Goal: Information Seeking & Learning: Learn about a topic

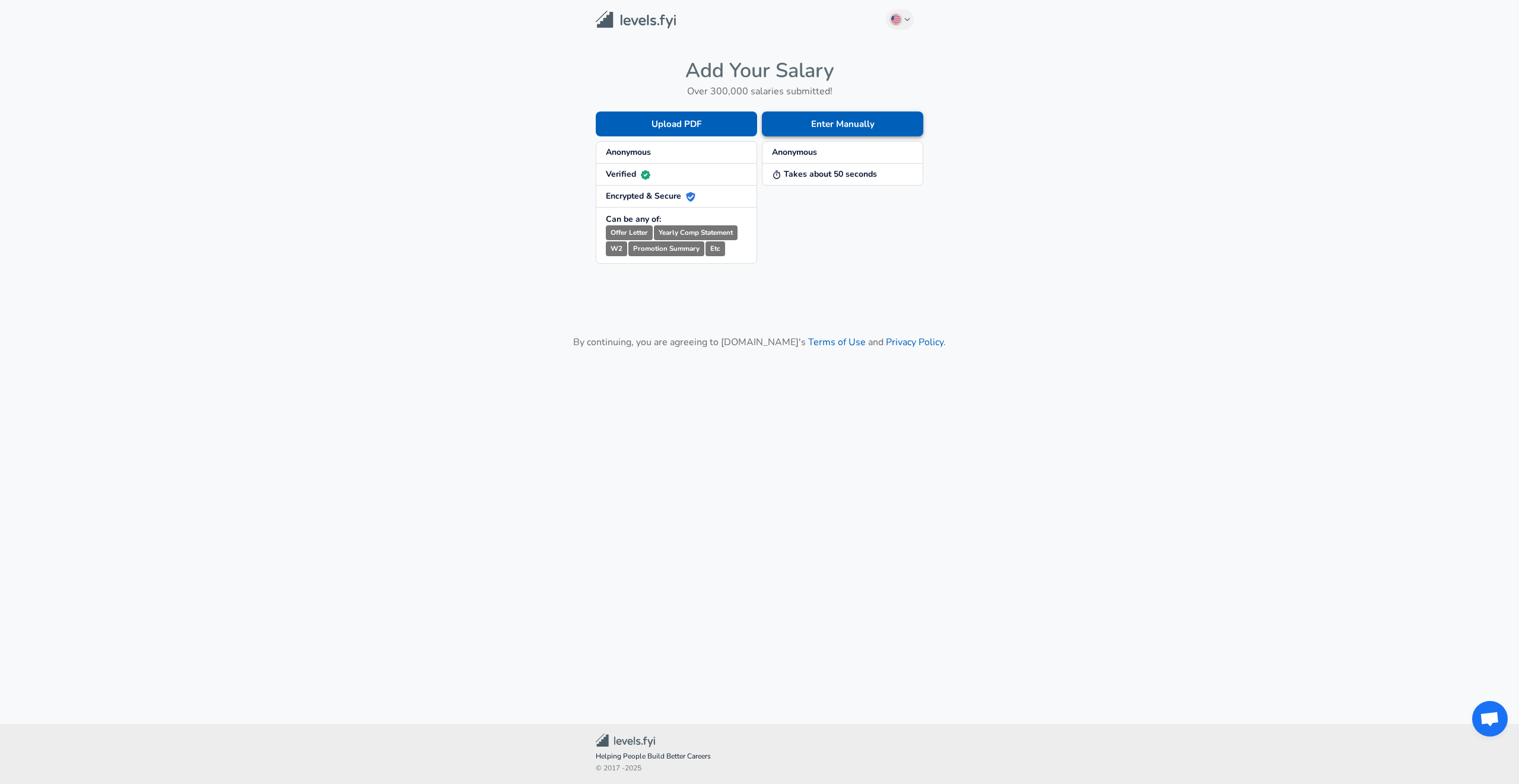
click at [874, 128] on button "Enter Manually" at bounding box center [842, 124] width 161 height 25
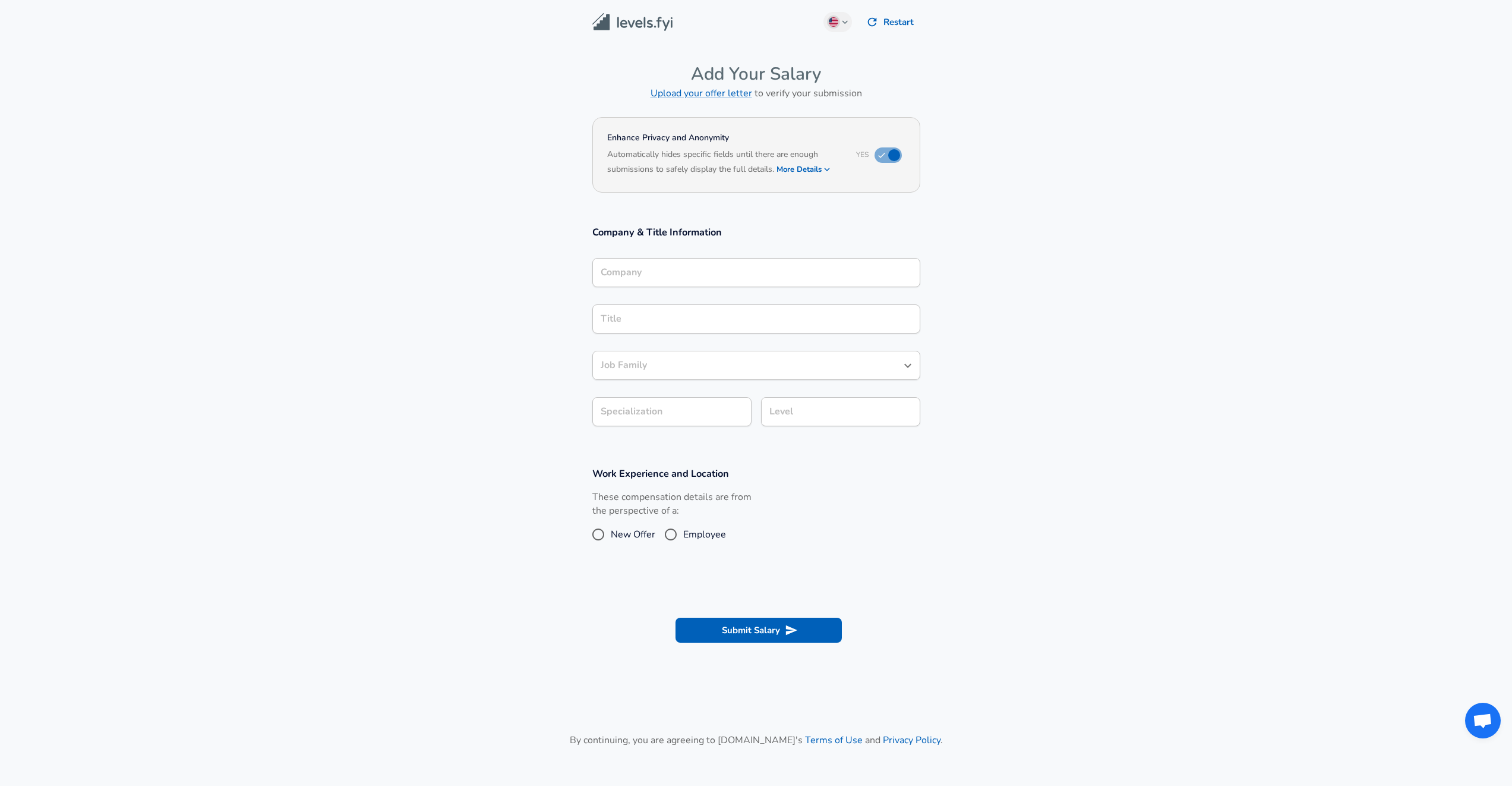
click at [737, 270] on input "Company" at bounding box center [756, 272] width 317 height 18
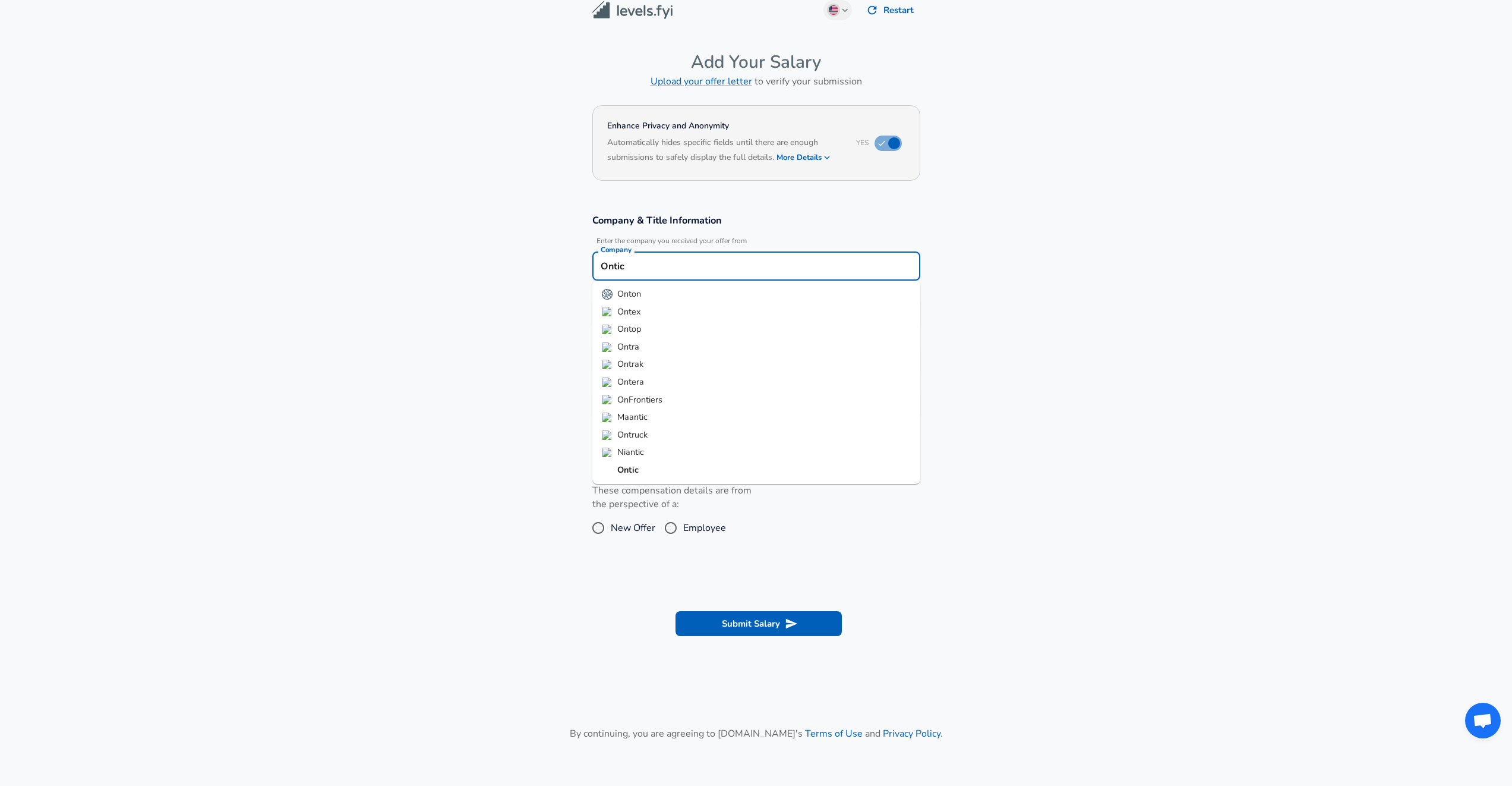
click at [649, 470] on li "Ontic" at bounding box center [757, 470] width 328 height 18
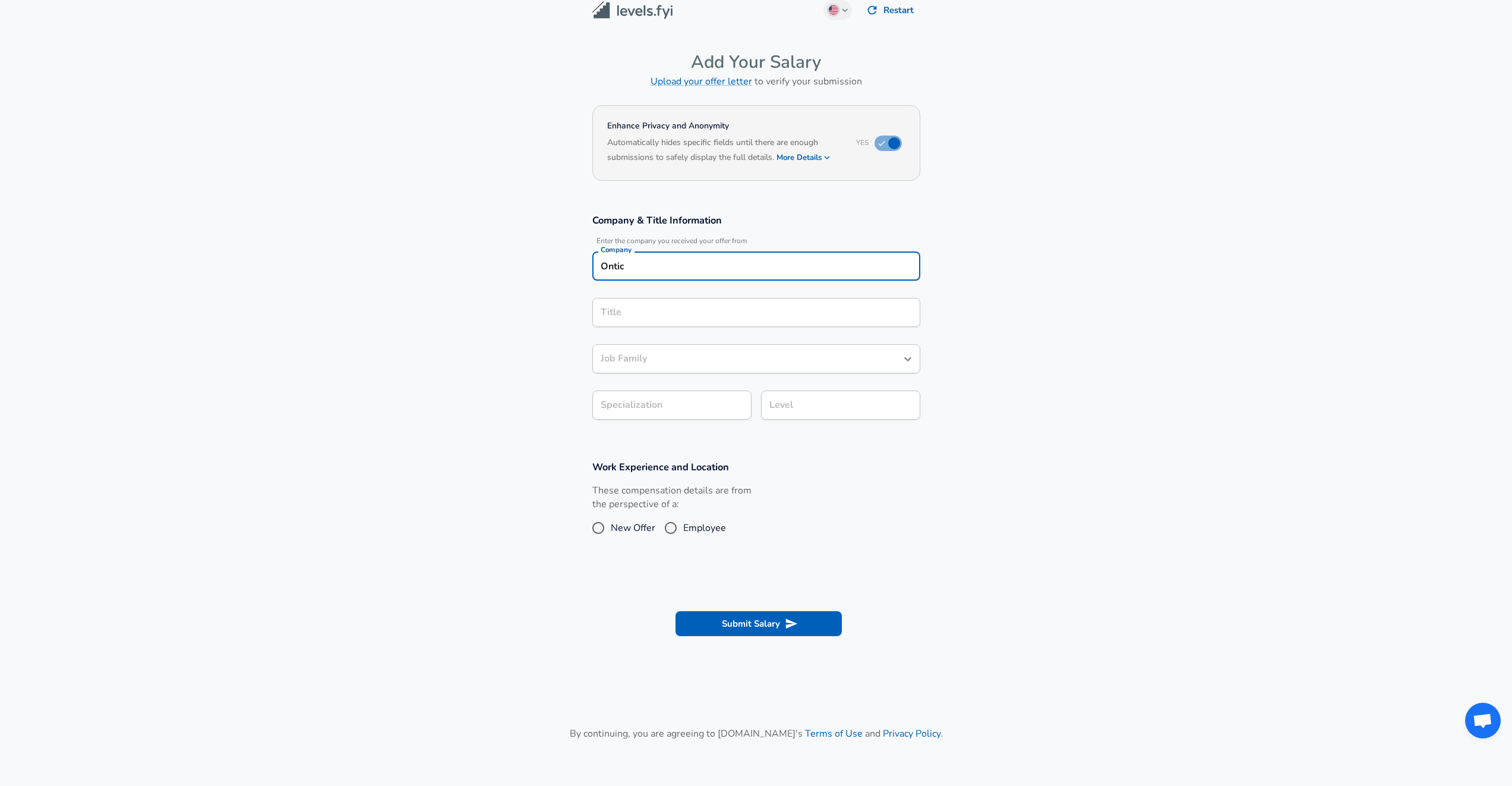
type input "Ontic"
click at [626, 314] on input "Title" at bounding box center [756, 312] width 317 height 18
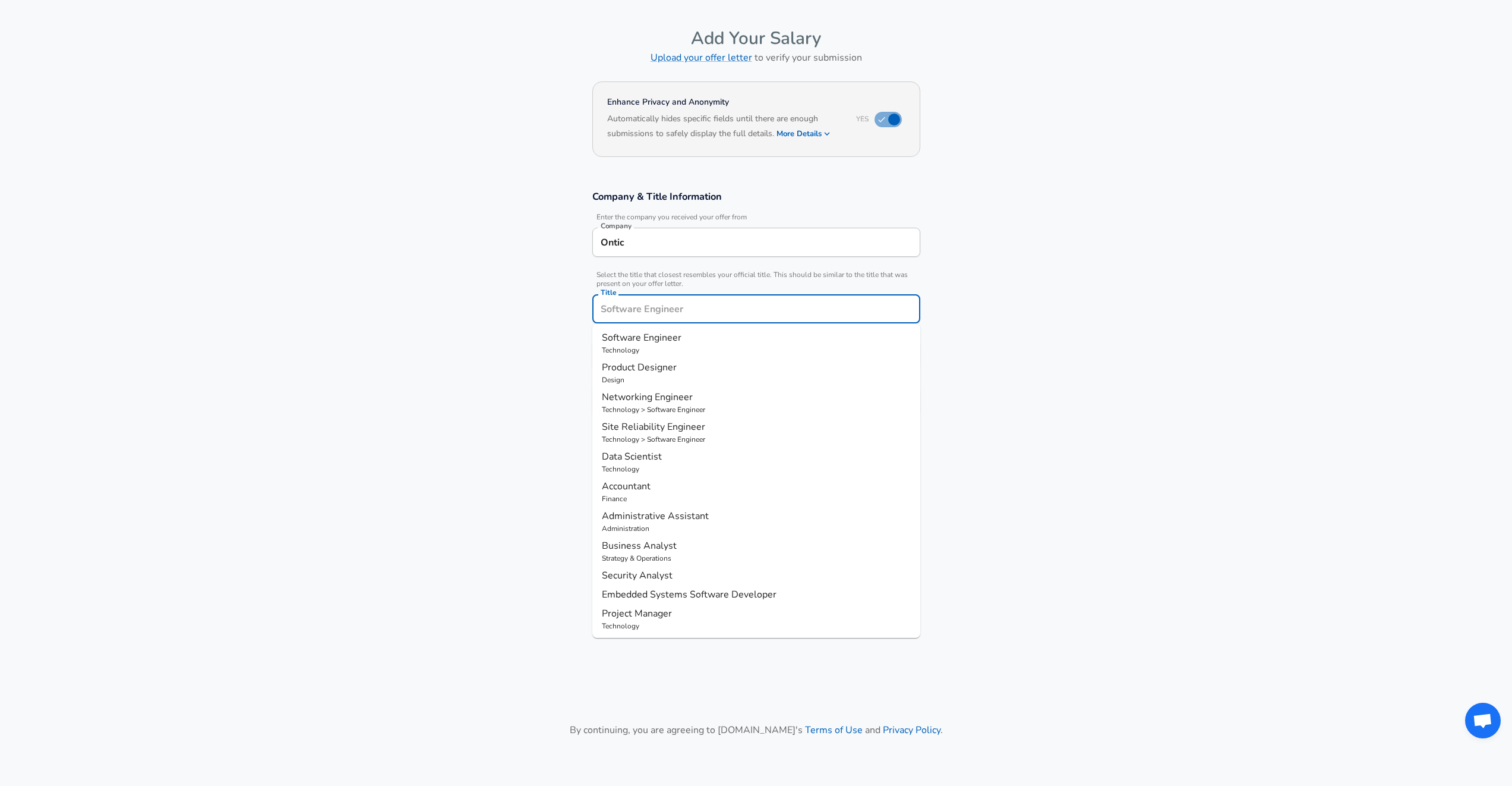
click at [642, 249] on input "Ontic" at bounding box center [756, 242] width 317 height 18
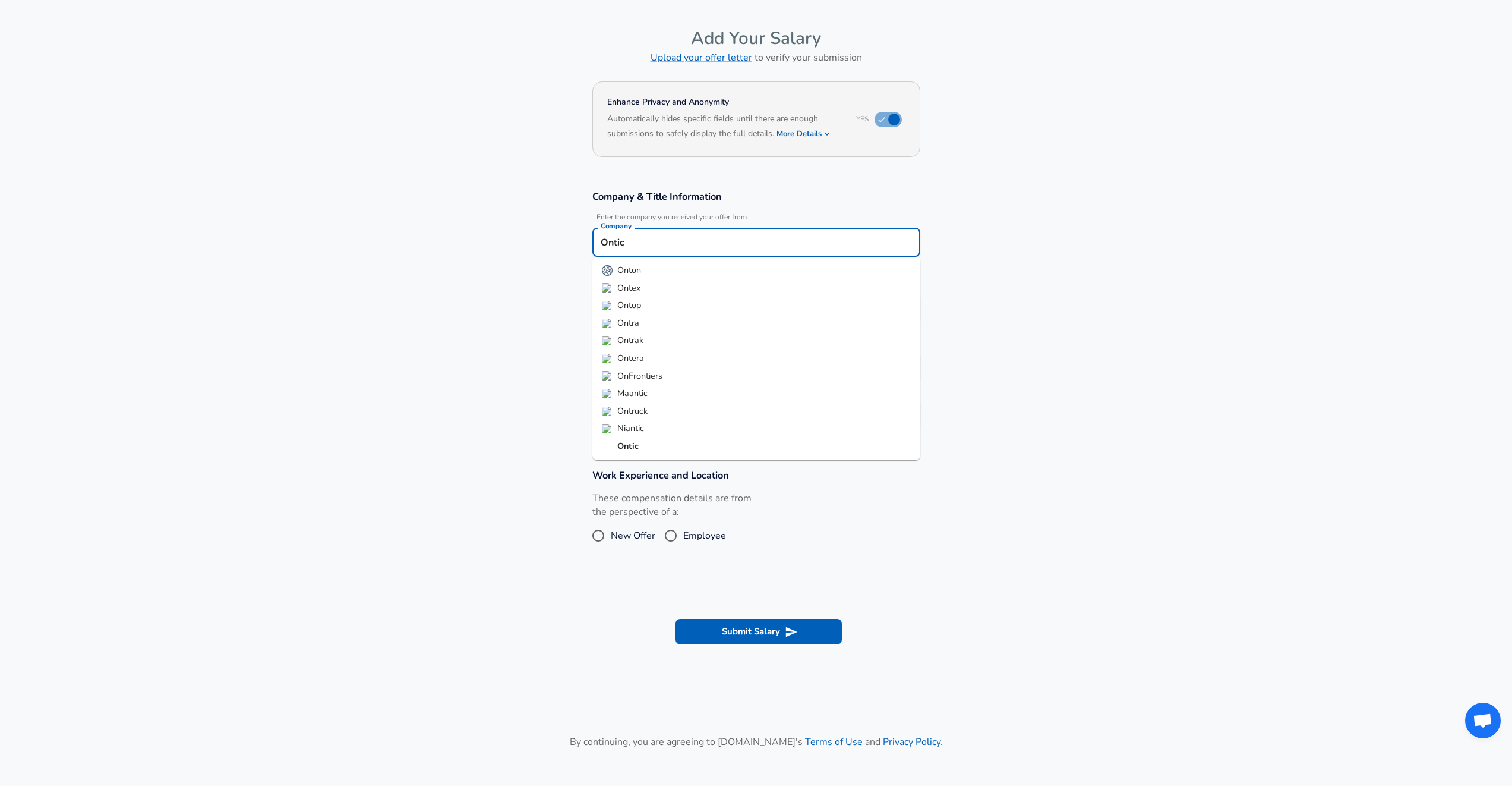
click at [642, 250] on input "Ontic" at bounding box center [756, 242] width 317 height 18
click at [617, 440] on strong "Ontic" at bounding box center [628, 445] width 21 height 12
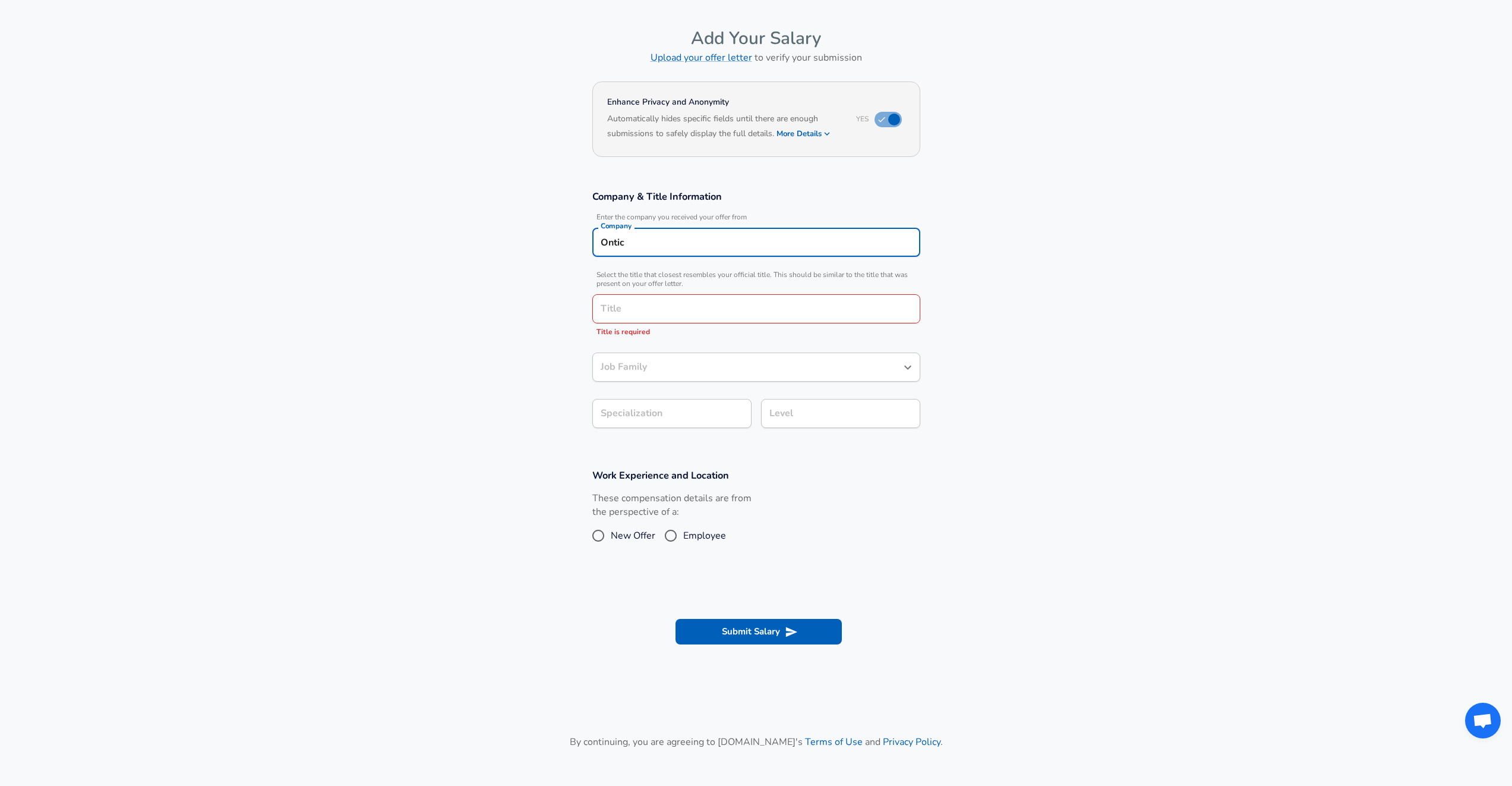
type input "Ontic"
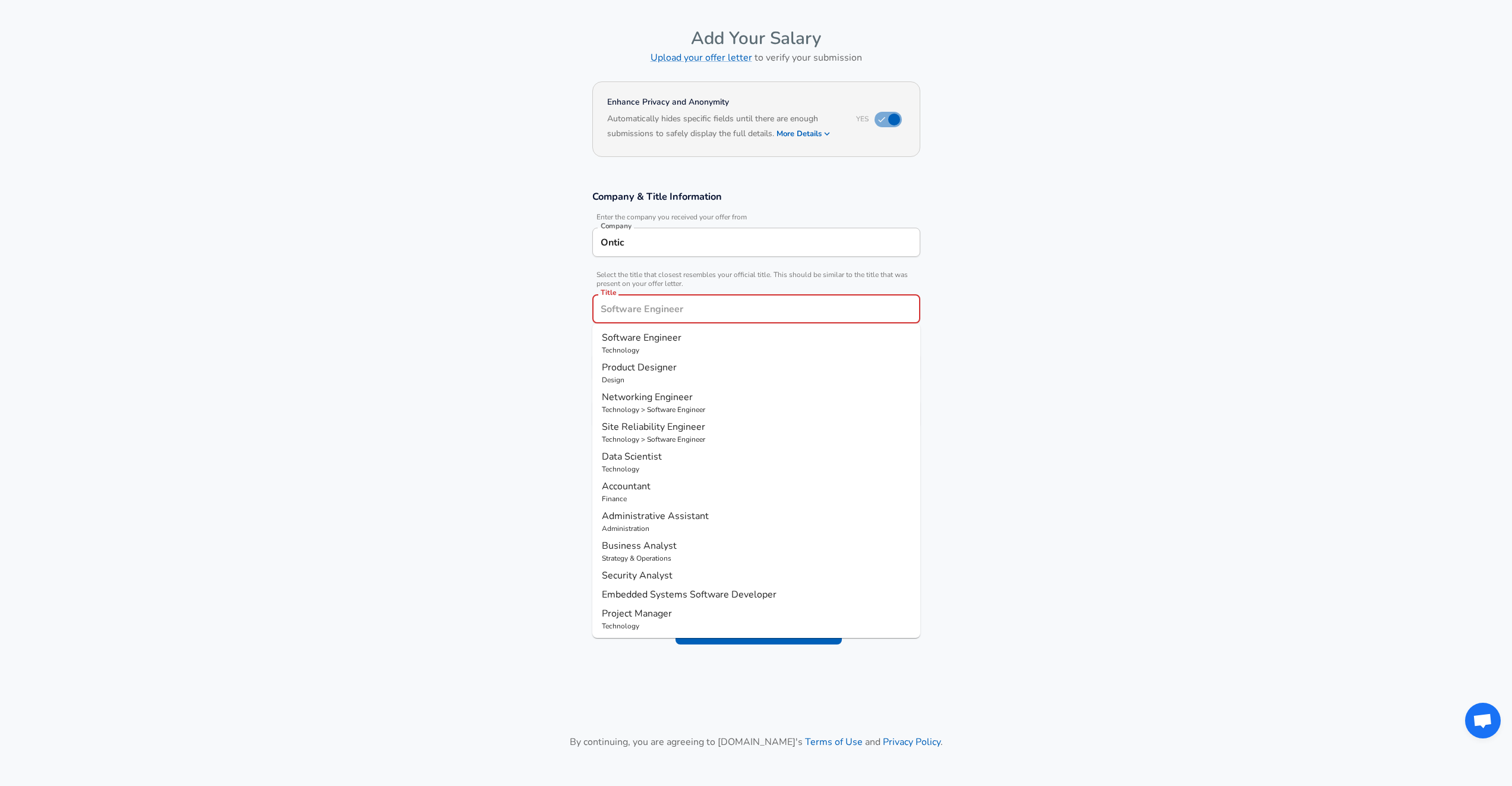
click at [619, 317] on input "Title" at bounding box center [756, 308] width 317 height 18
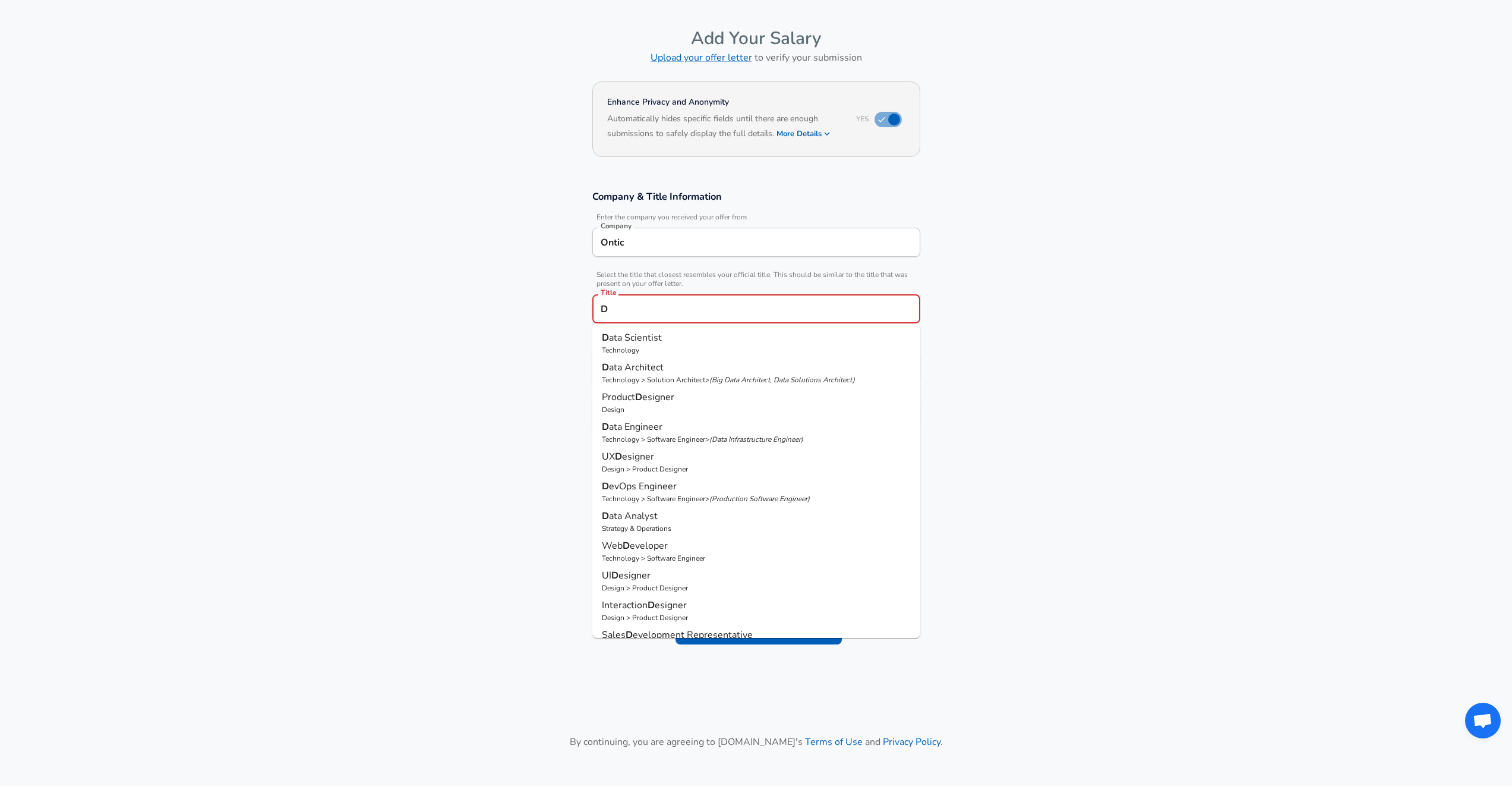
type input "D"
click at [537, 322] on section "Company & Title Information Enter the company you received your offer from Comp…" at bounding box center [756, 315] width 1512 height 279
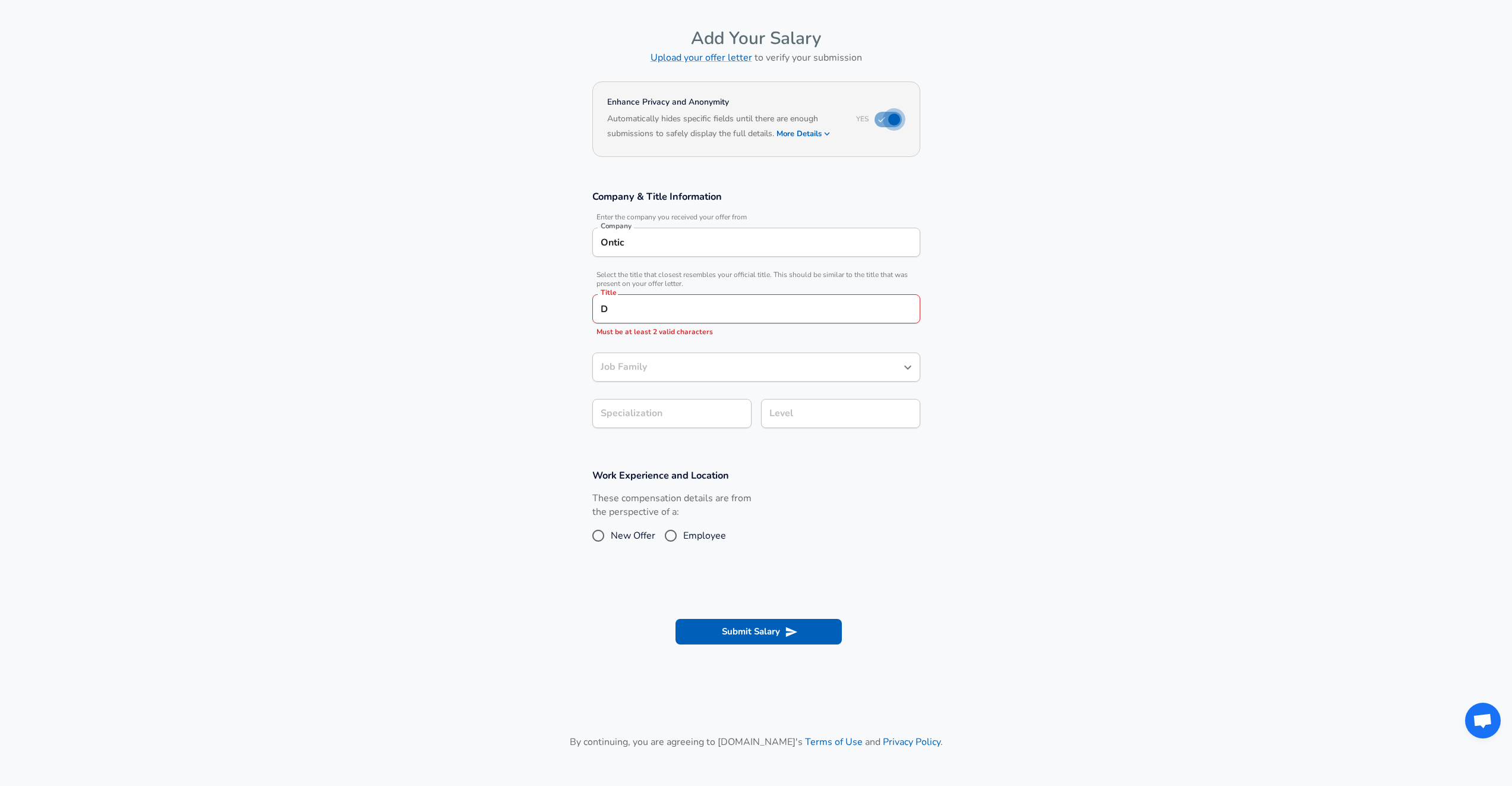
click at [889, 119] on input "checkbox" at bounding box center [894, 120] width 67 height 23
click at [889, 119] on input "checkbox" at bounding box center [882, 120] width 67 height 23
checkbox input "true"
click at [630, 308] on input "D" at bounding box center [756, 308] width 317 height 18
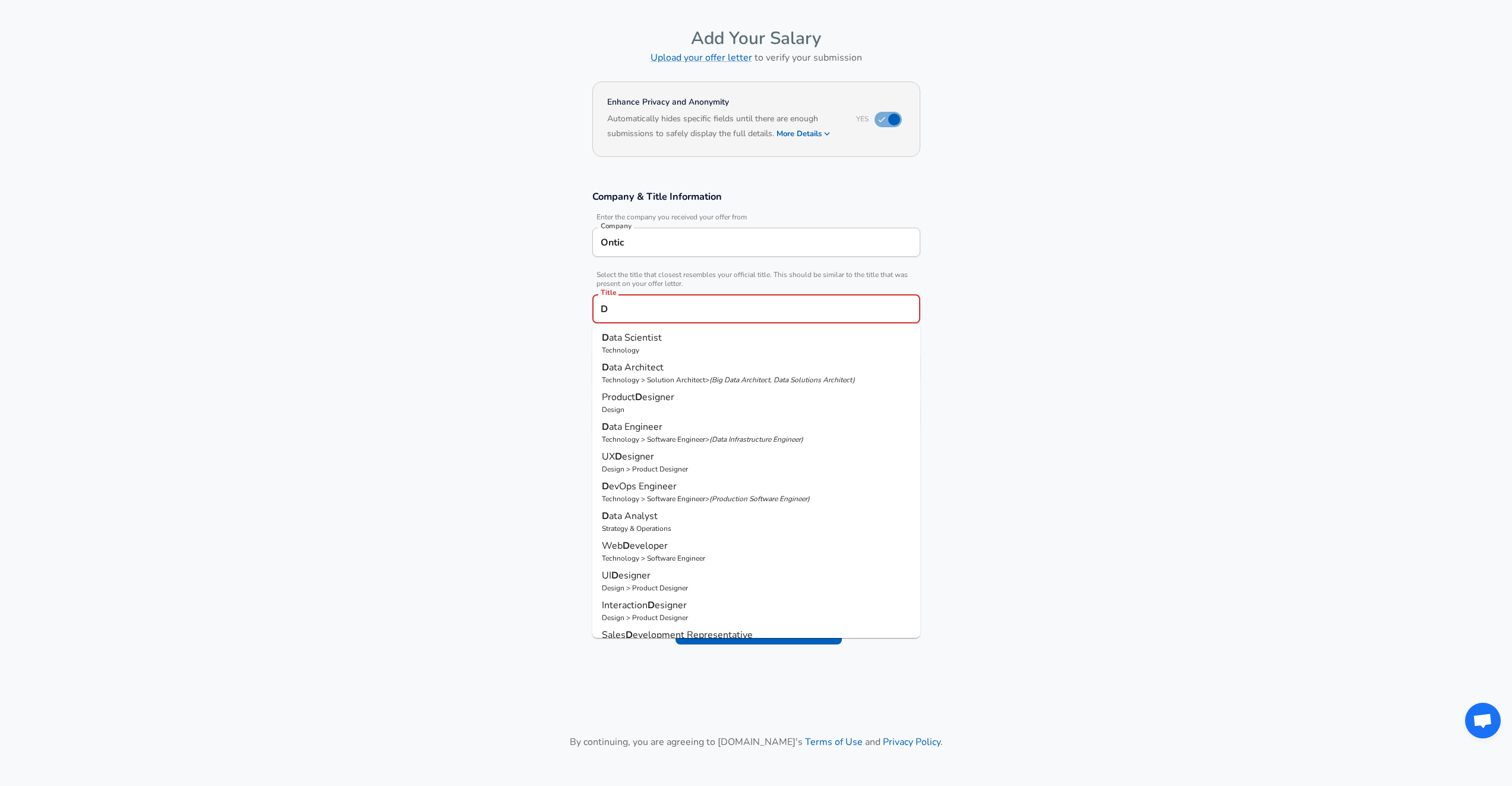
click at [631, 310] on input "D" at bounding box center [756, 308] width 317 height 18
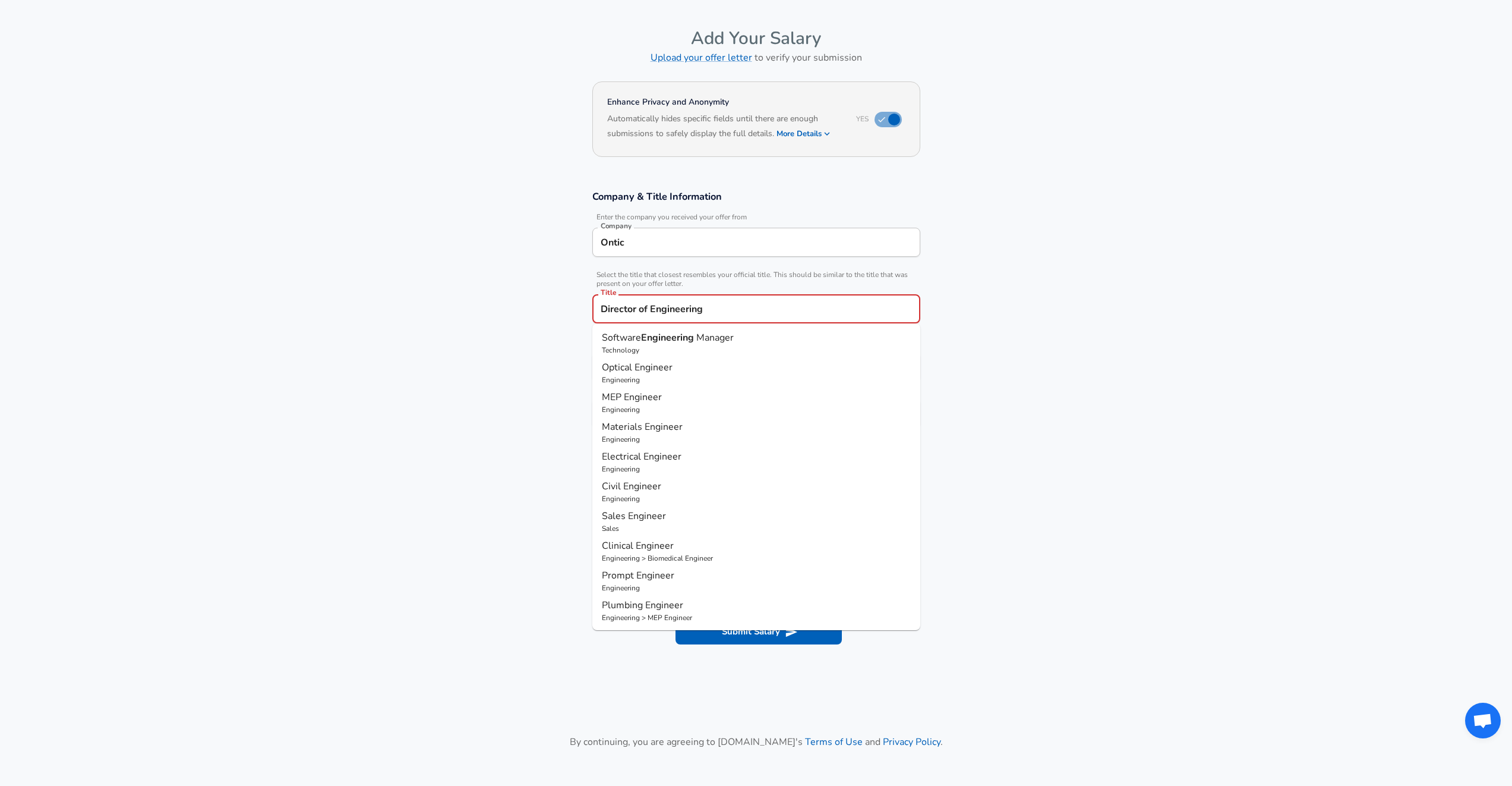
click at [676, 347] on p "Technology" at bounding box center [757, 350] width 309 height 11
type input "Software Engineering Manager"
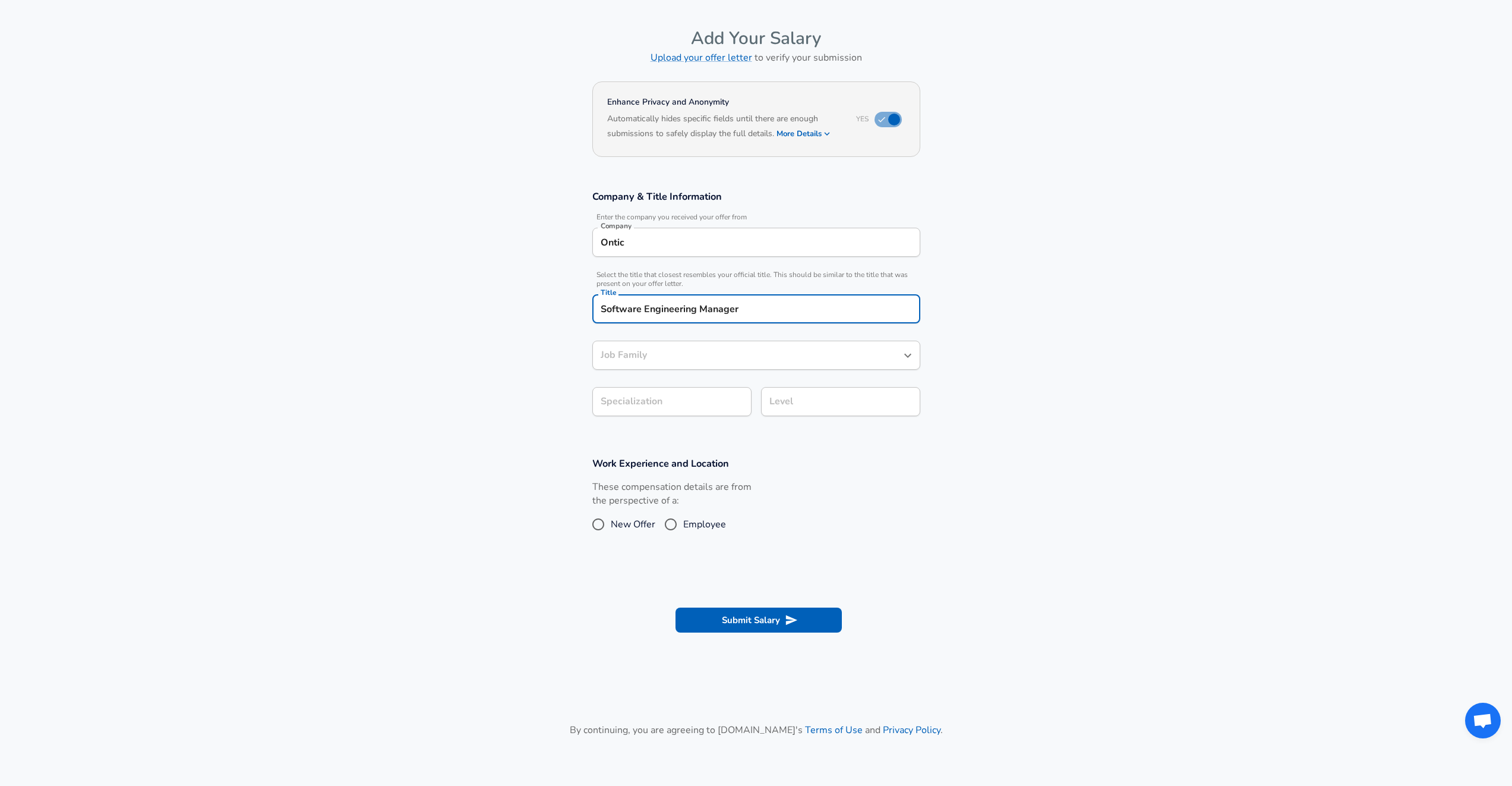
type input "Software Engineering Manager"
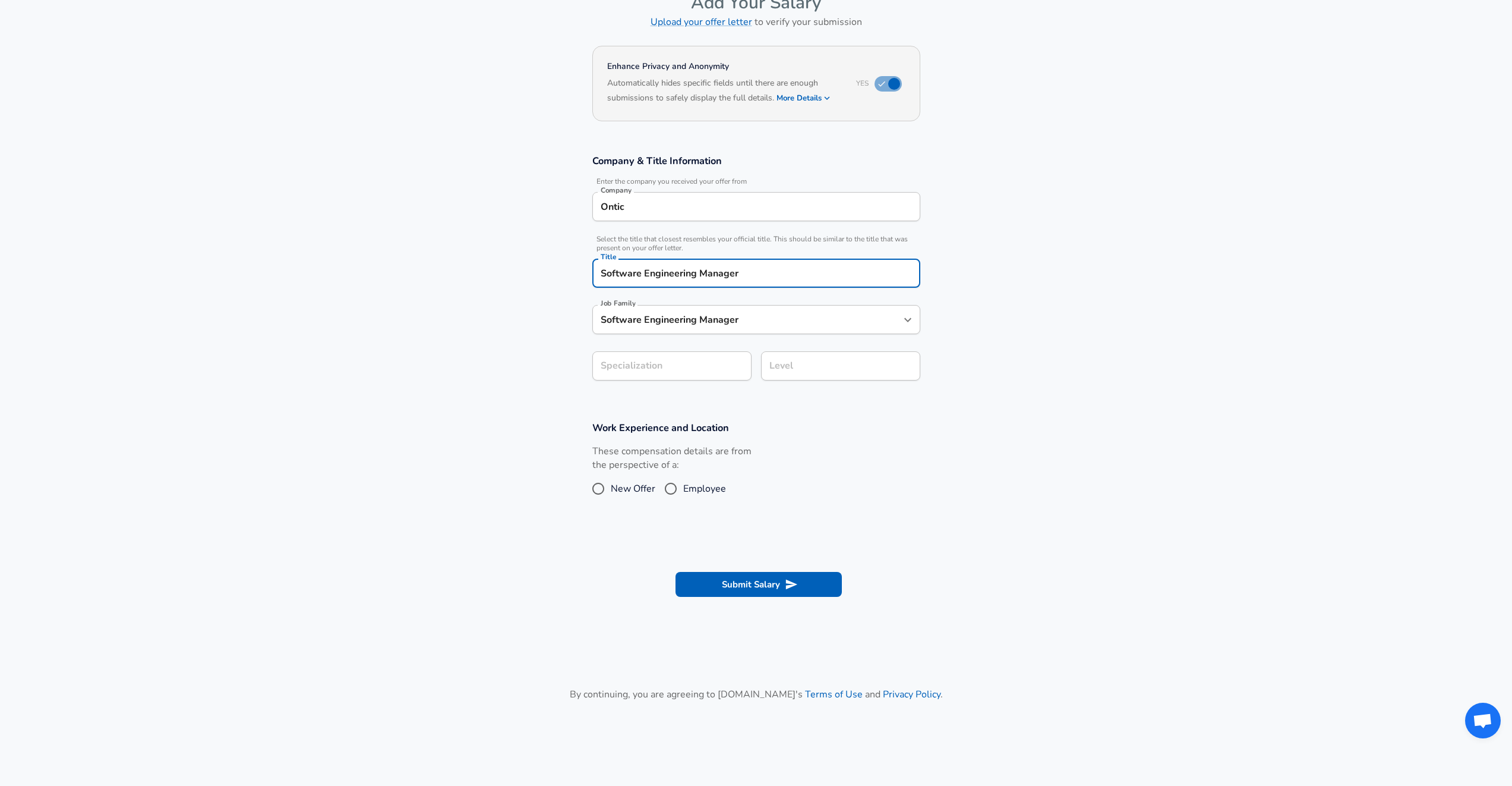
click at [683, 404] on section "Company & Title Information Enter the company you received your offer from Comp…" at bounding box center [756, 273] width 1512 height 267
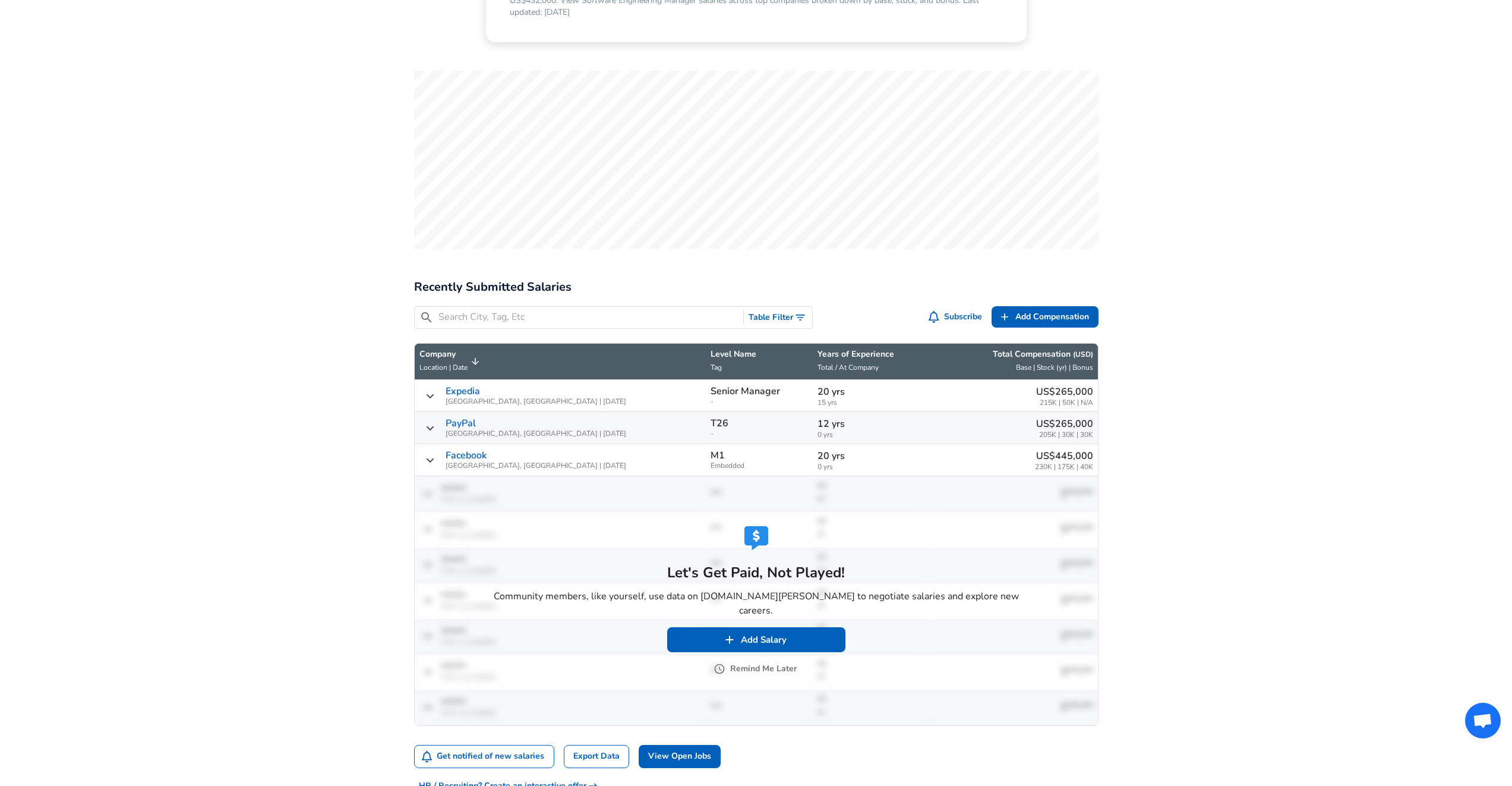
scroll to position [399, 0]
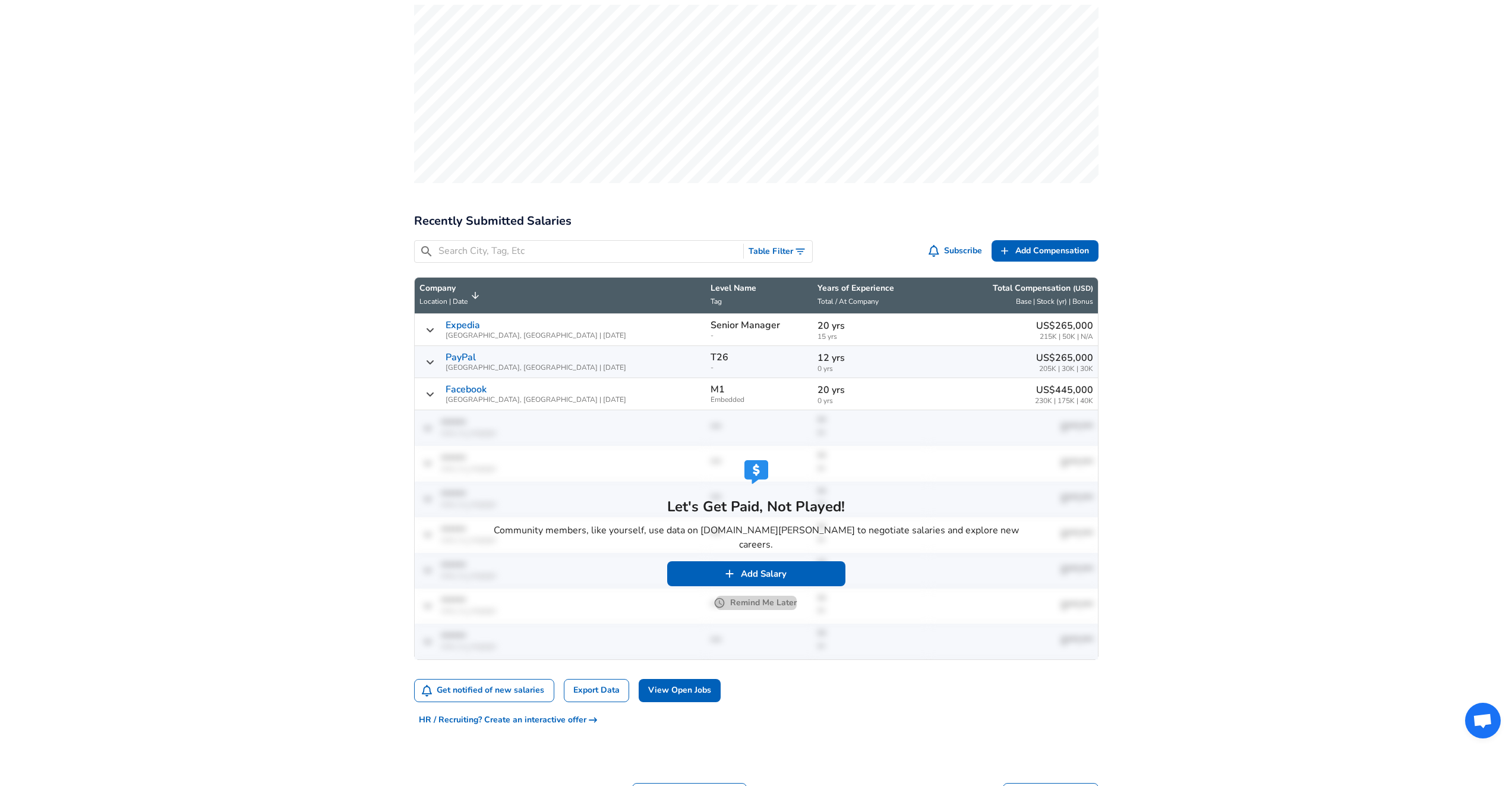
click at [757, 595] on button "Remind Me Later" at bounding box center [757, 603] width 81 height 15
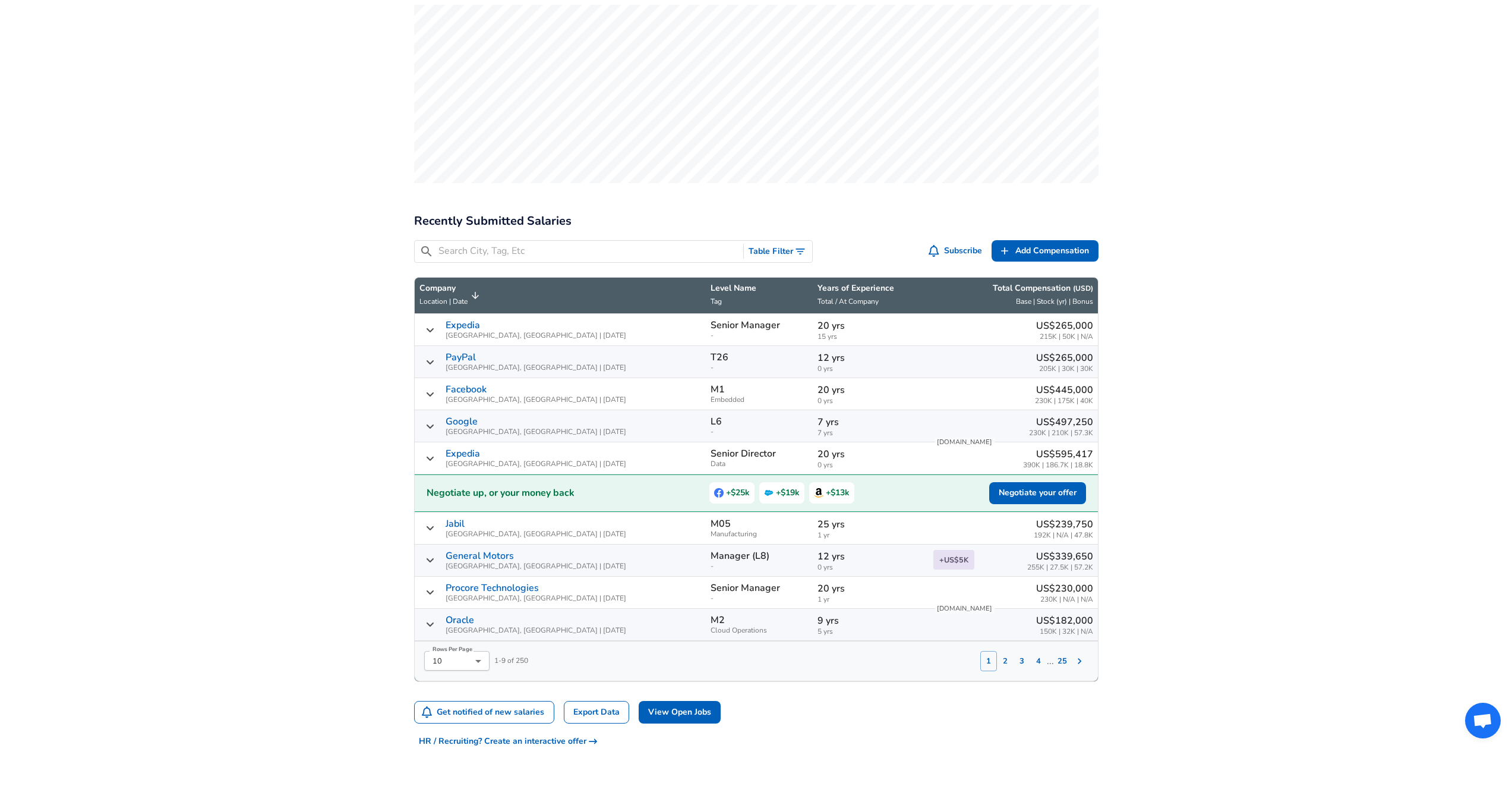
click at [490, 243] on input "Search City, Tag, Etc" at bounding box center [588, 251] width 301 height 15
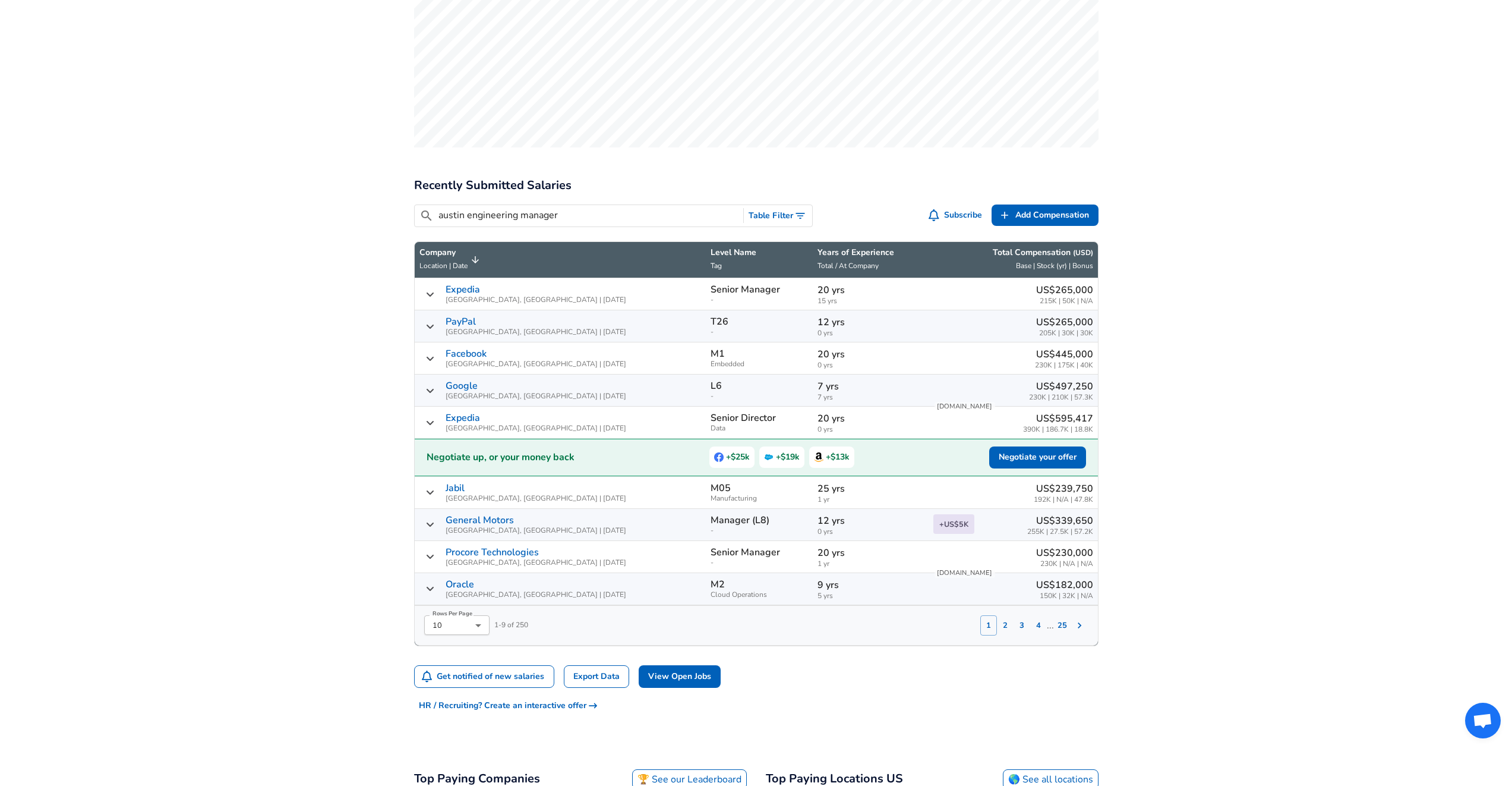
scroll to position [439, 0]
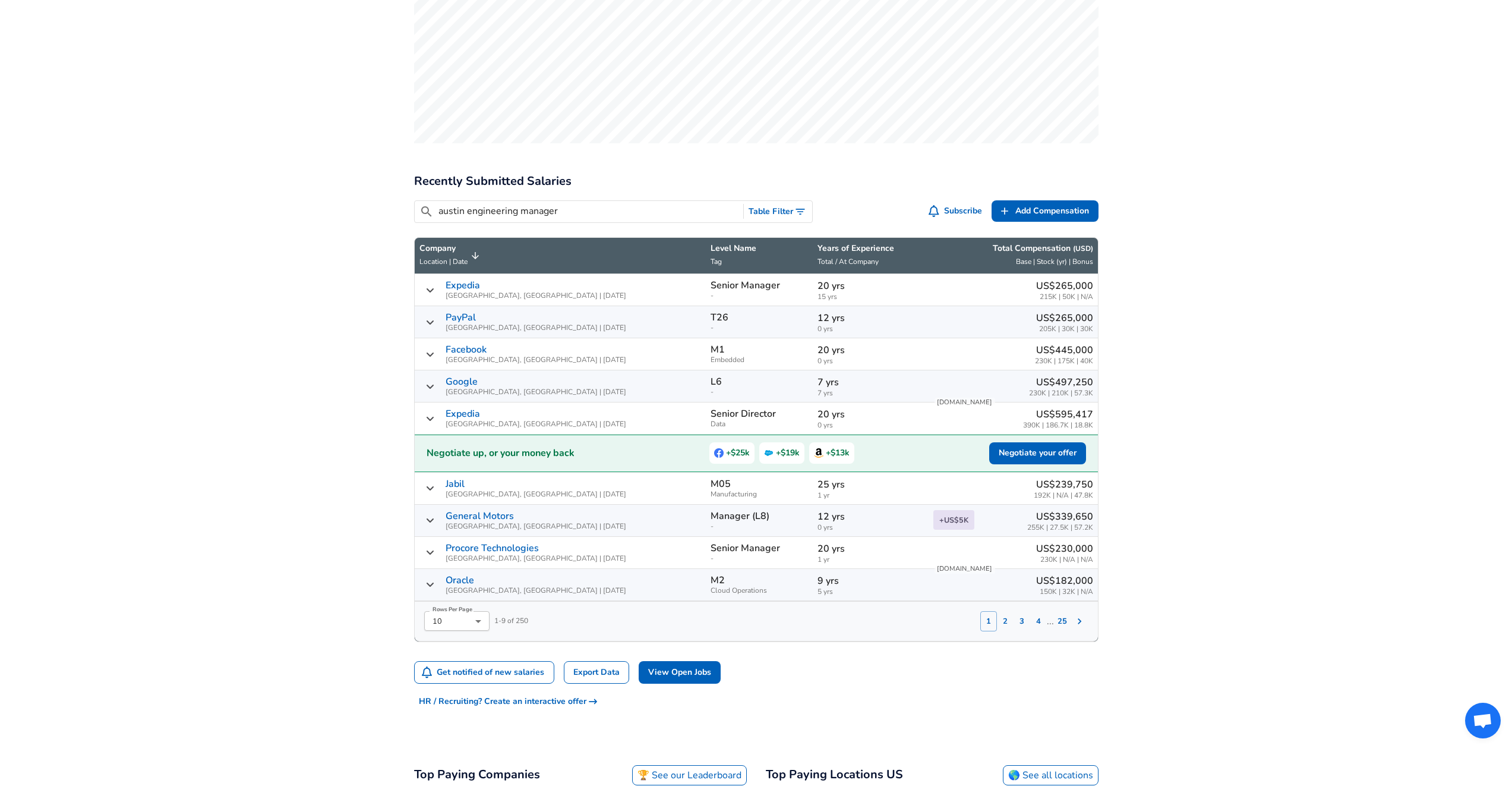
type input "austin engineering manager"
click at [771, 201] on button "Table Filter" at bounding box center [778, 212] width 68 height 22
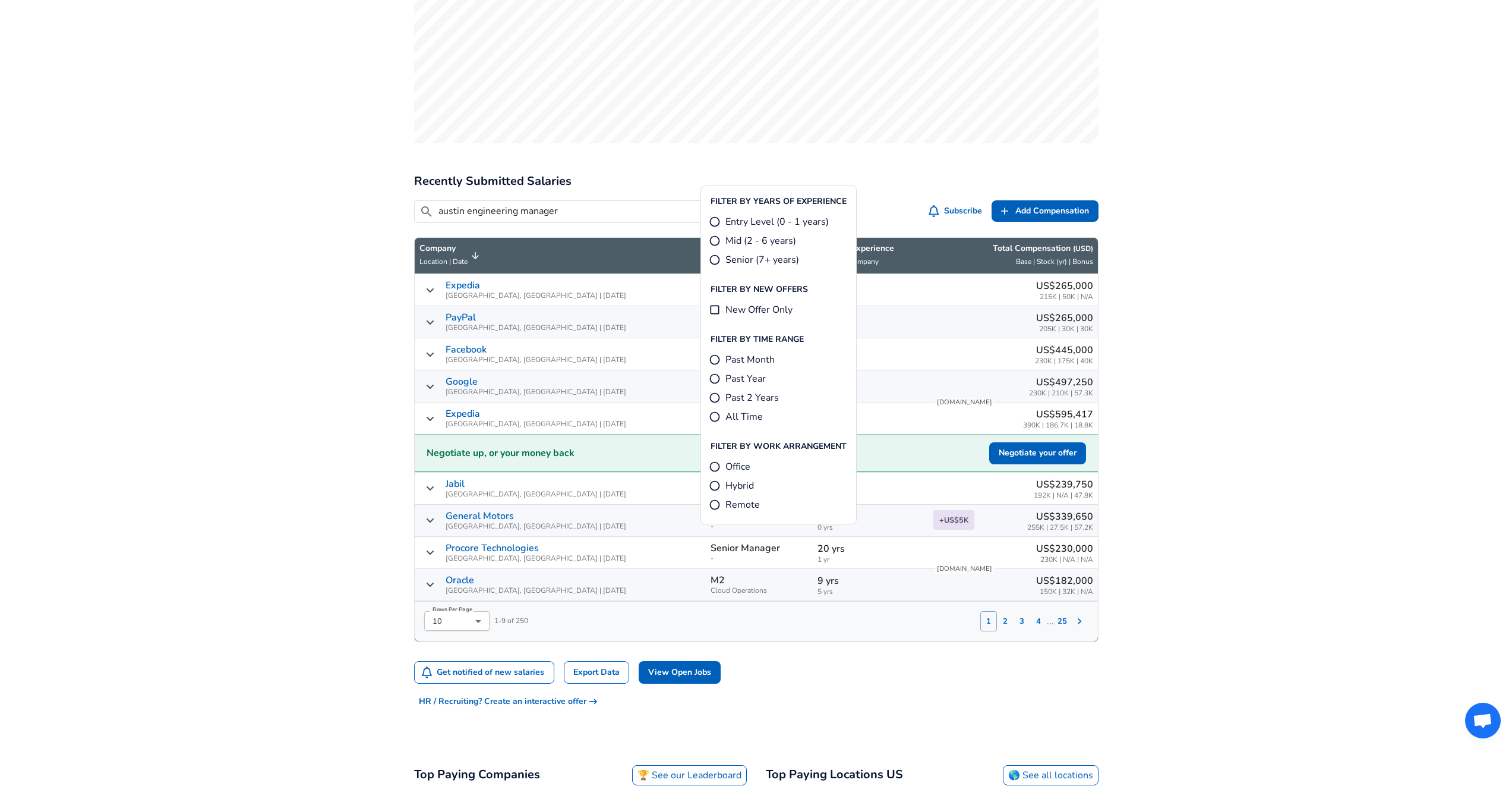
click at [748, 260] on span "Senior (7+ years)" at bounding box center [762, 260] width 74 height 15
click at [721, 260] on input "Senior (7+ years)" at bounding box center [714, 259] width 12 height 12
radio input "true"
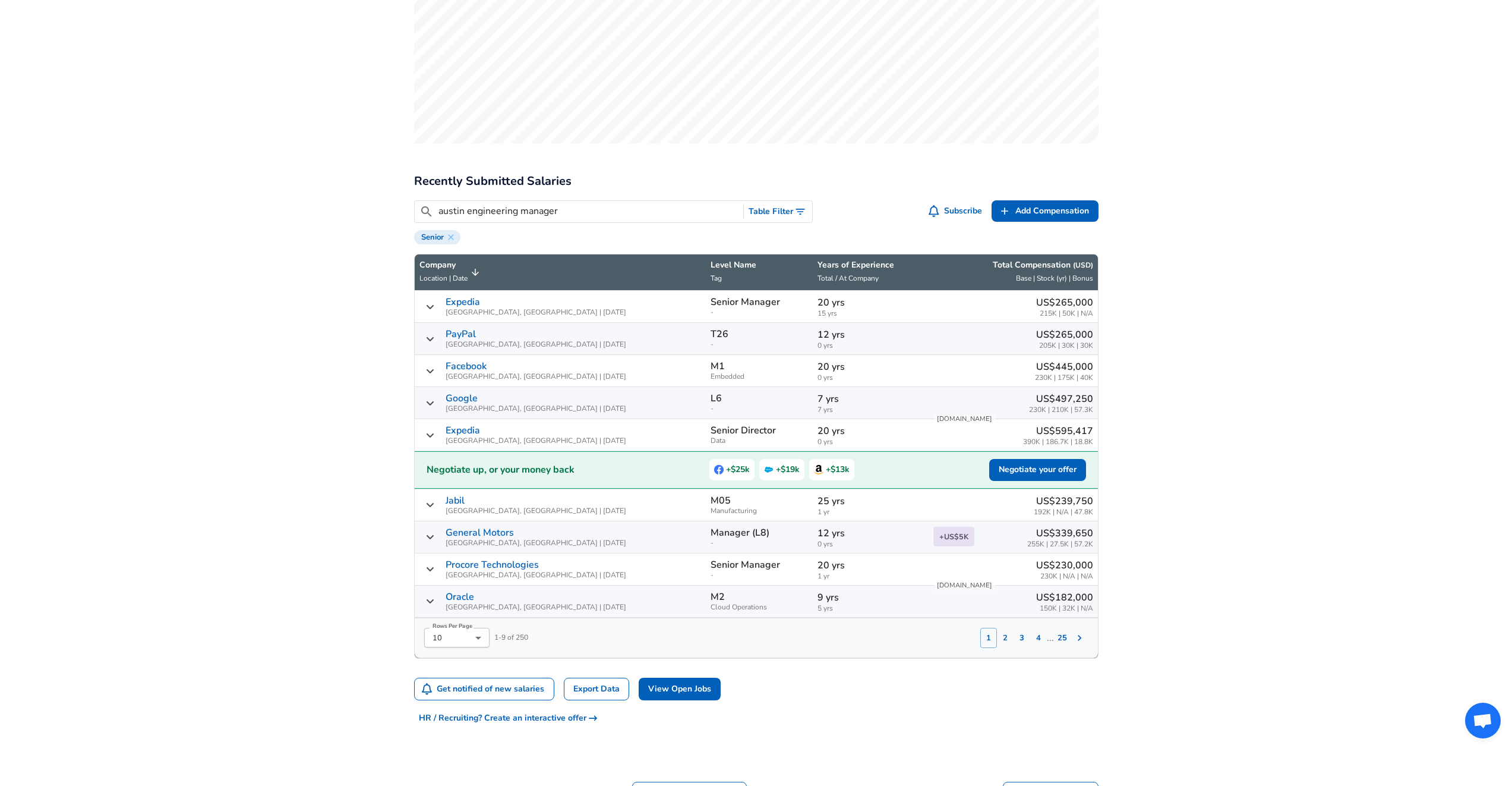
click at [428, 393] on div "Google [GEOGRAPHIC_DATA], [GEOGRAPHIC_DATA] | [DATE]" at bounding box center [561, 402] width 282 height 20
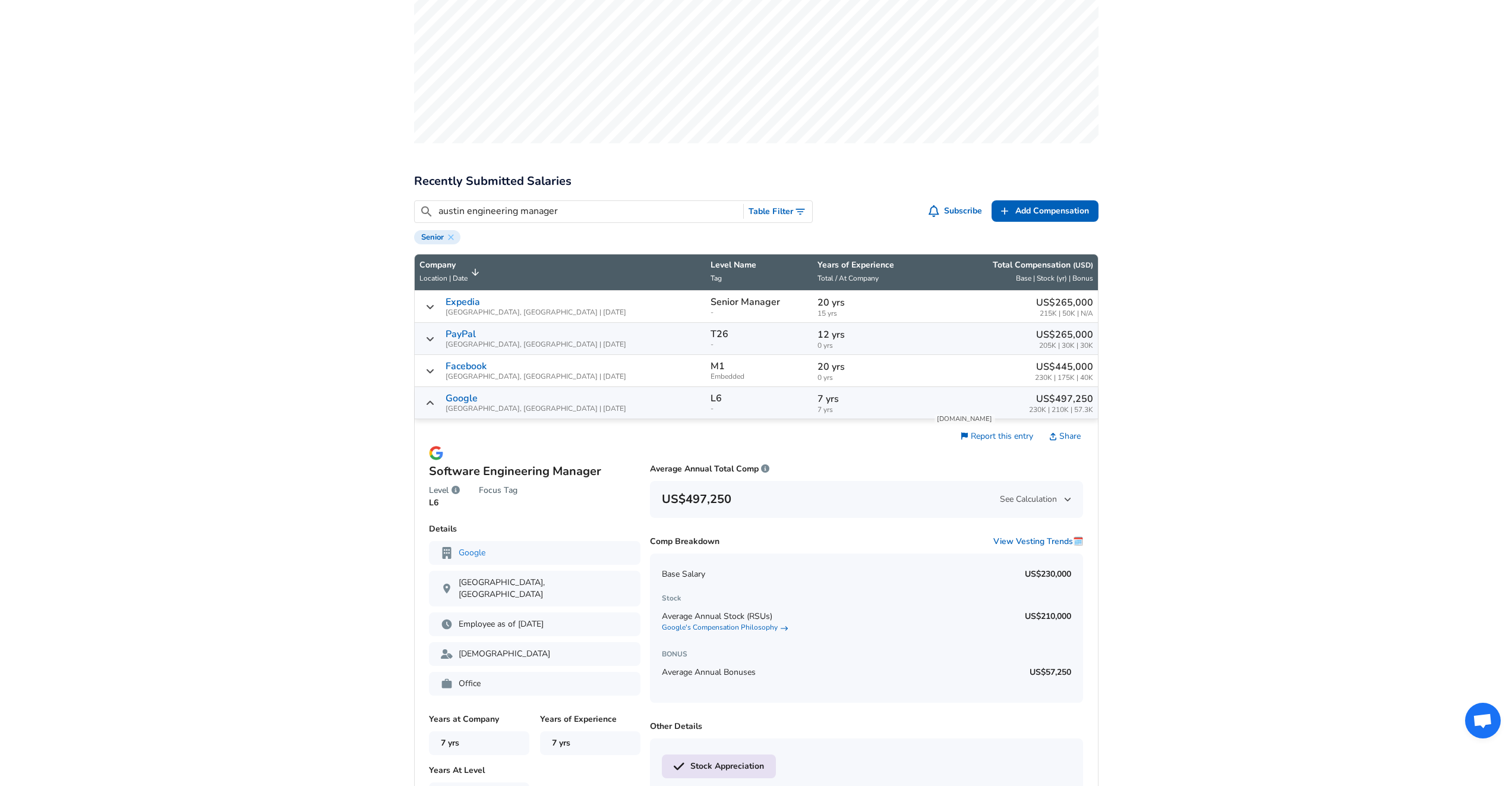
click at [1045, 568] on p "US$230,000" at bounding box center [1049, 574] width 47 height 12
click at [1052, 611] on p "US$210,000" at bounding box center [1049, 616] width 47 height 12
click at [776, 623] on link "Google's Compensation Philosophy" at bounding box center [725, 628] width 126 height 10
